Goal: Task Accomplishment & Management: Manage account settings

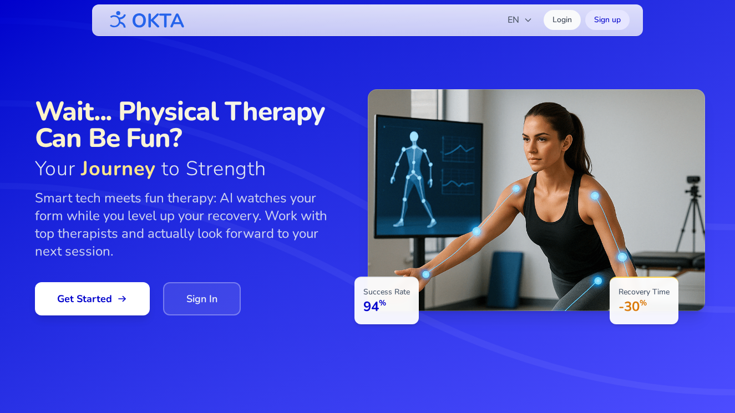
click at [188, 293] on link "Sign In" at bounding box center [202, 298] width 78 height 33
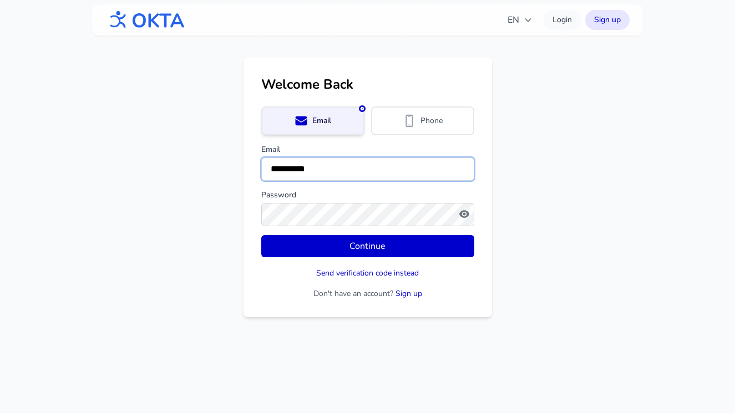
click at [288, 165] on input "**********" at bounding box center [367, 169] width 213 height 23
click at [297, 165] on input "**********" at bounding box center [367, 169] width 213 height 23
type input "**********"
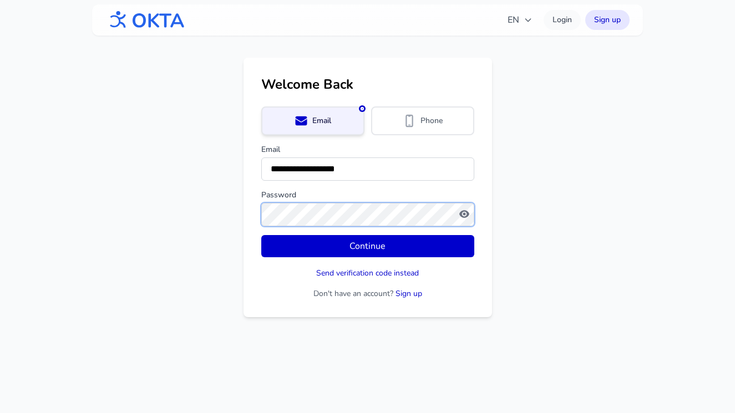
click at [261, 235] on button "Continue" at bounding box center [367, 246] width 213 height 22
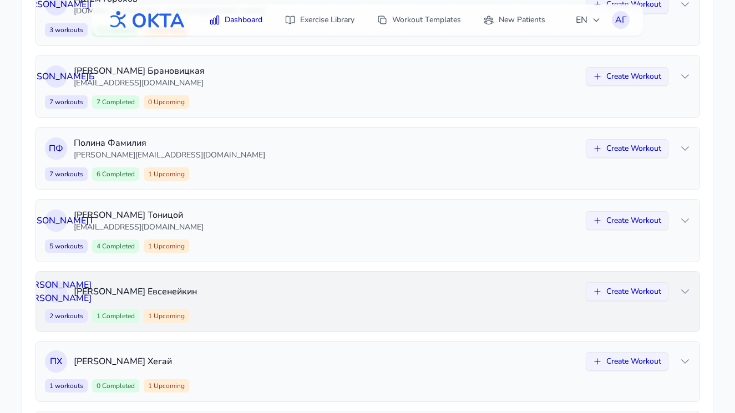
scroll to position [307, 0]
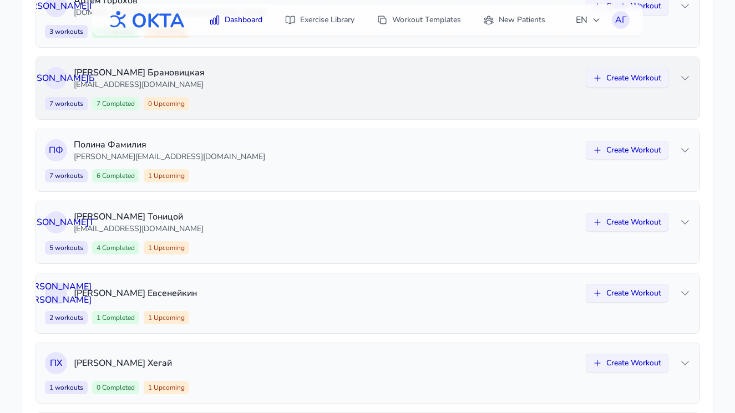
click at [356, 97] on div "7 workouts 7 Completed 0 Upcoming Create Workout" at bounding box center [368, 103] width 646 height 13
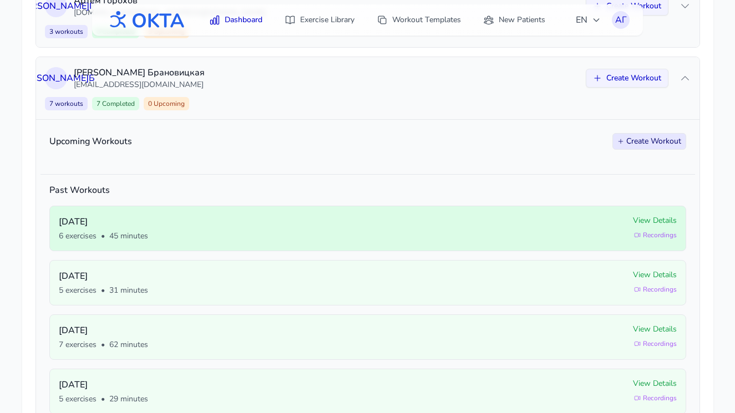
click at [670, 220] on span "View Details" at bounding box center [655, 220] width 44 height 11
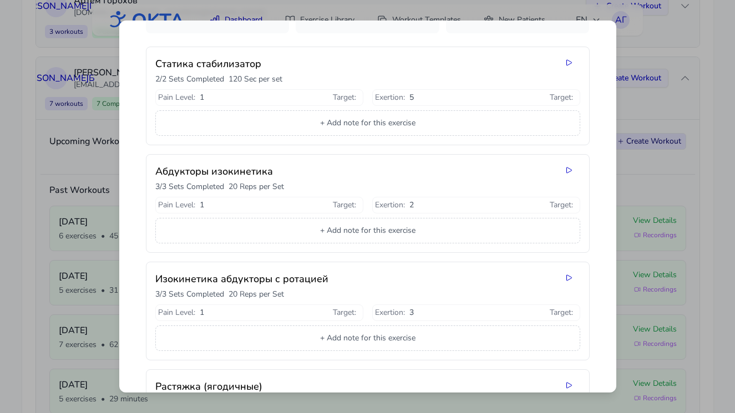
scroll to position [0, 0]
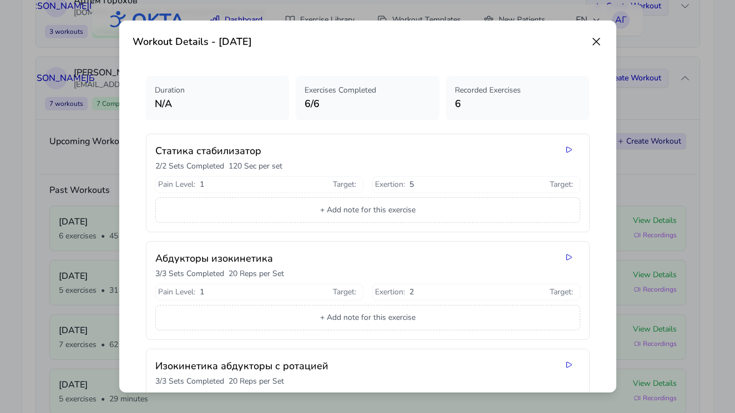
click at [593, 42] on icon at bounding box center [596, 41] width 13 height 13
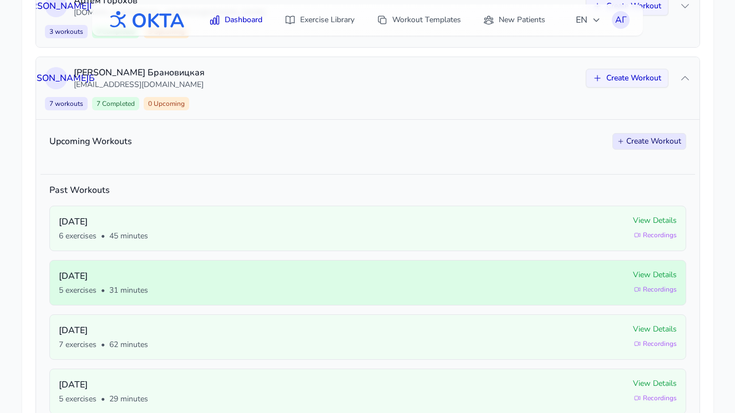
click at [647, 275] on span "View Details" at bounding box center [655, 275] width 44 height 11
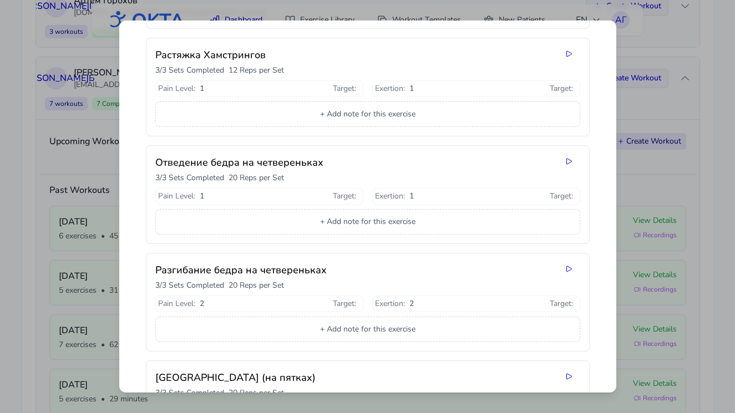
scroll to position [204, 0]
click at [651, 140] on div "Workout Details - [DATE] Duration N/A Exercises Completed 5 / 5 Recorded Exerci…" at bounding box center [367, 206] width 735 height 413
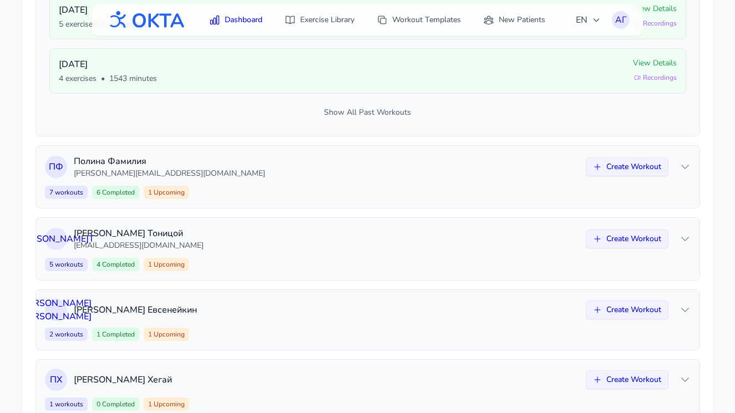
scroll to position [690, 0]
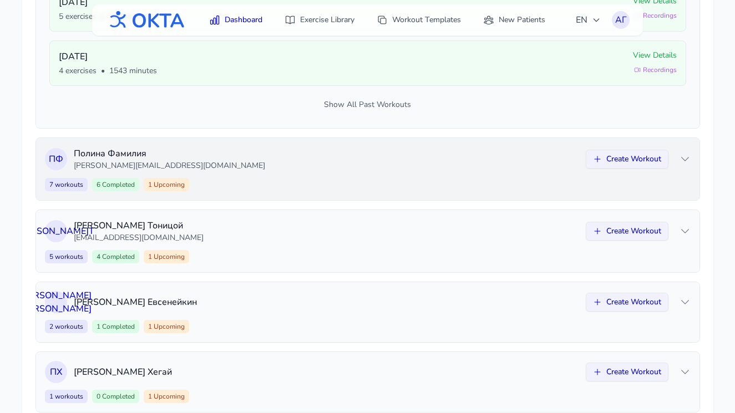
click at [357, 174] on div "П Ф [PERSON_NAME] [PERSON_NAME][EMAIL_ADDRESS][DOMAIN_NAME] Create Workout 7 wo…" at bounding box center [368, 169] width 664 height 62
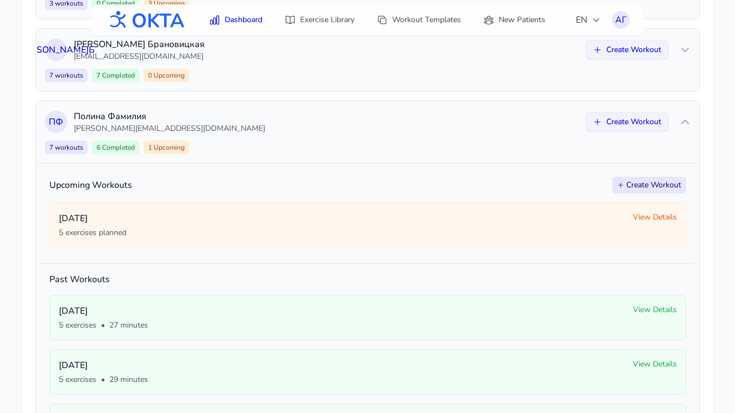
scroll to position [333, 0]
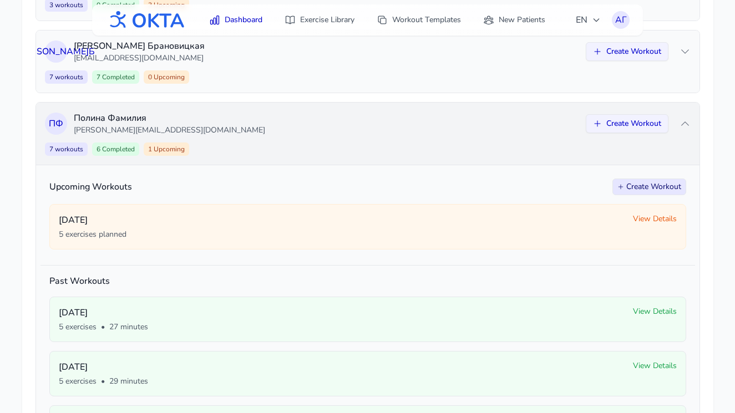
click at [327, 150] on div "7 workouts 6 Completed 1 Upcoming Create Workout" at bounding box center [368, 149] width 646 height 13
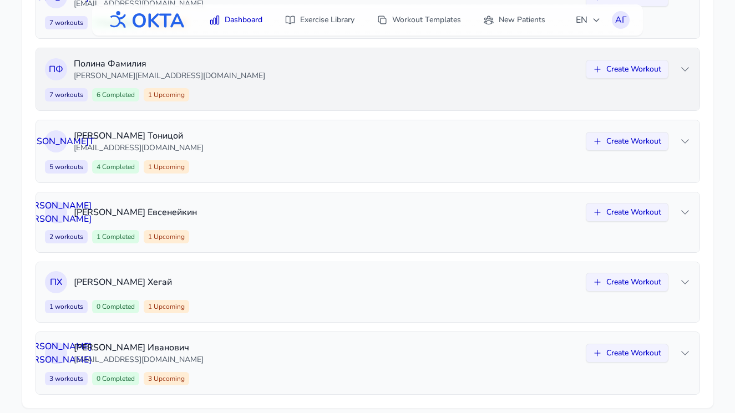
scroll to position [389, 0]
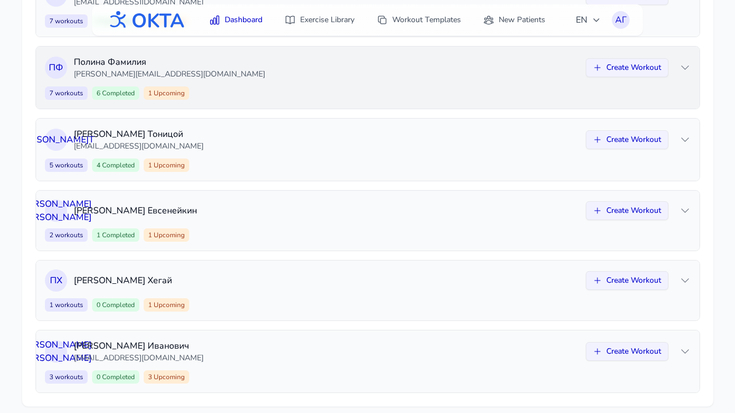
click at [335, 92] on div "7 workouts 6 Completed 1 Upcoming Create Workout" at bounding box center [368, 93] width 646 height 13
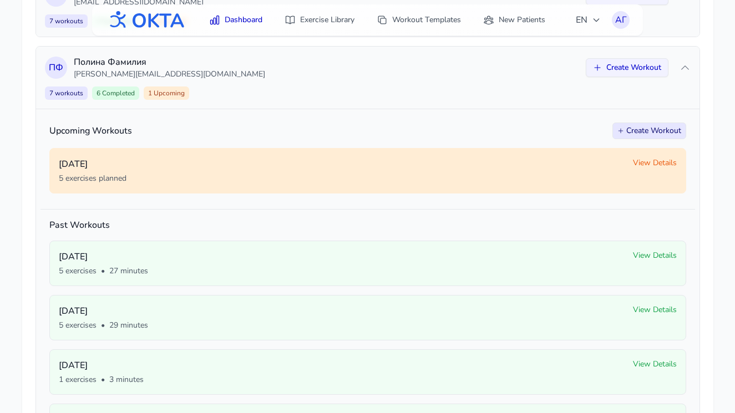
click at [643, 159] on span "View Details" at bounding box center [655, 163] width 44 height 11
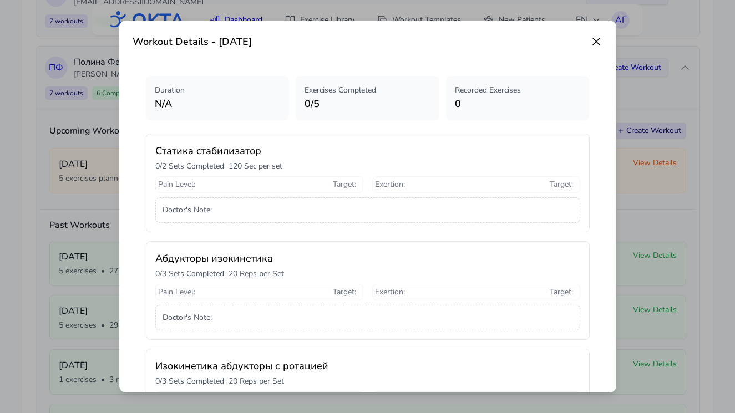
click at [594, 39] on icon at bounding box center [596, 41] width 13 height 13
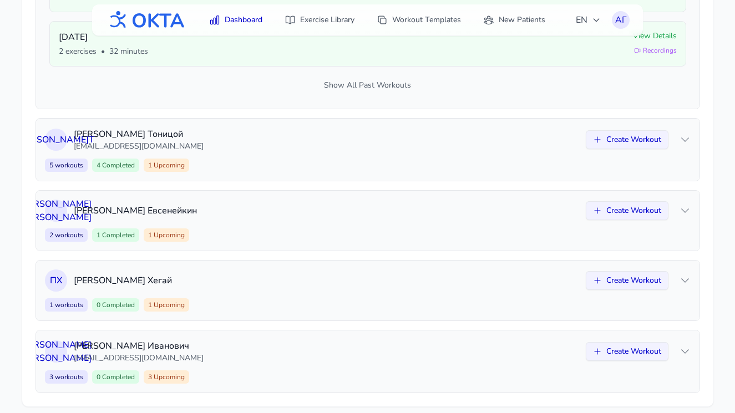
scroll to position [838, 0]
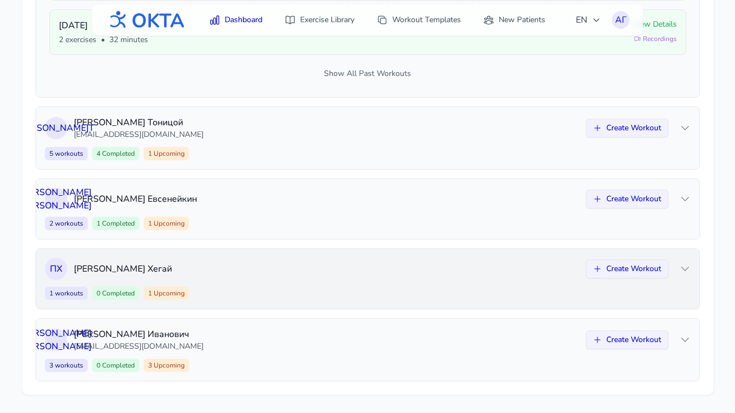
click at [293, 288] on div "1 workouts 0 Completed 1 Upcoming Create Workout" at bounding box center [368, 293] width 646 height 13
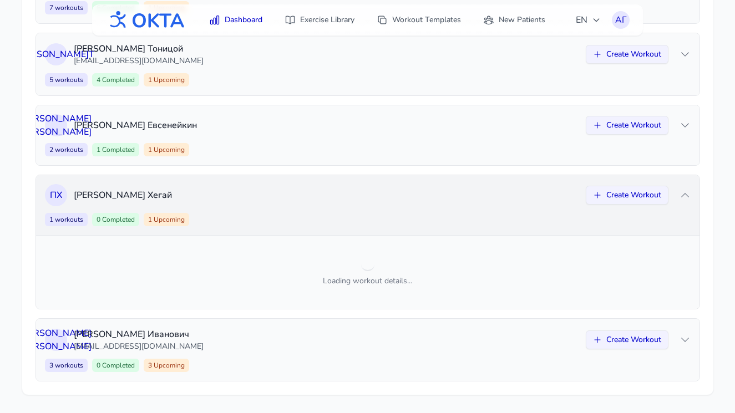
scroll to position [546, 0]
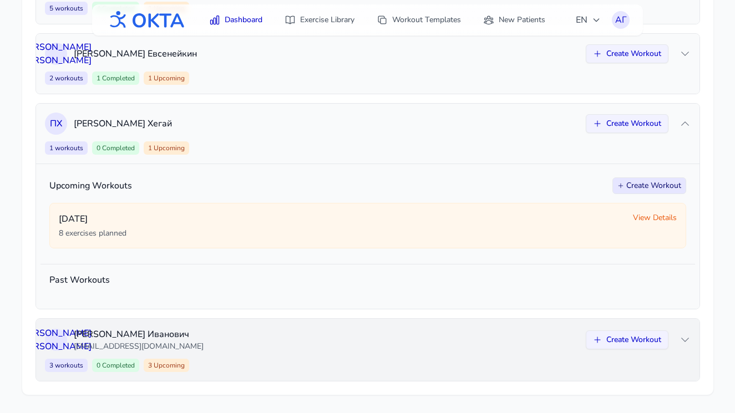
click at [266, 347] on p "[EMAIL_ADDRESS][DOMAIN_NAME]" at bounding box center [326, 346] width 505 height 11
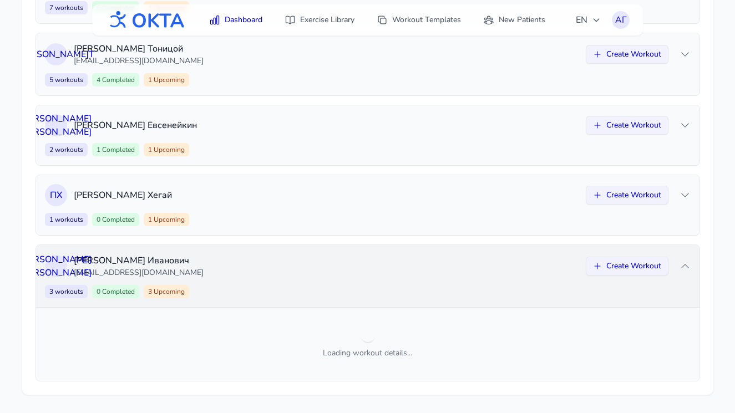
scroll to position [655, 0]
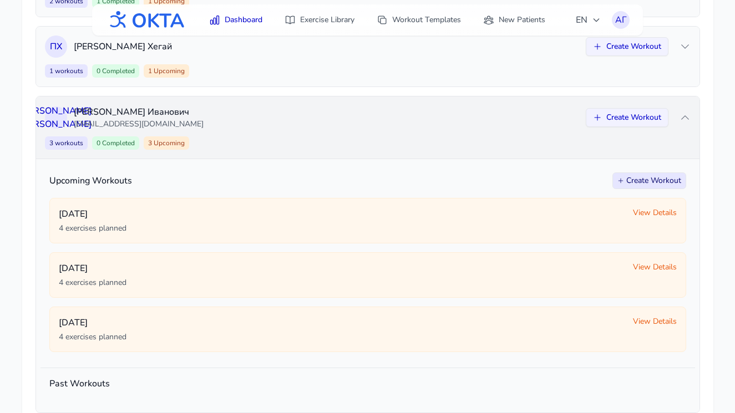
click at [307, 120] on p "[EMAIL_ADDRESS][DOMAIN_NAME]" at bounding box center [326, 124] width 505 height 11
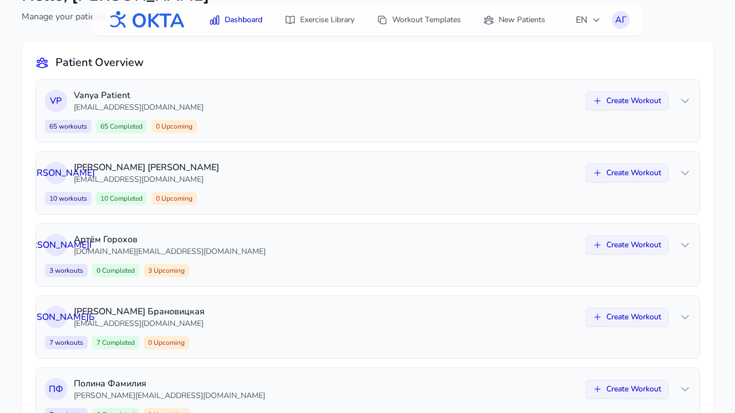
scroll to position [68, 0]
